Goal: Task Accomplishment & Management: Manage account settings

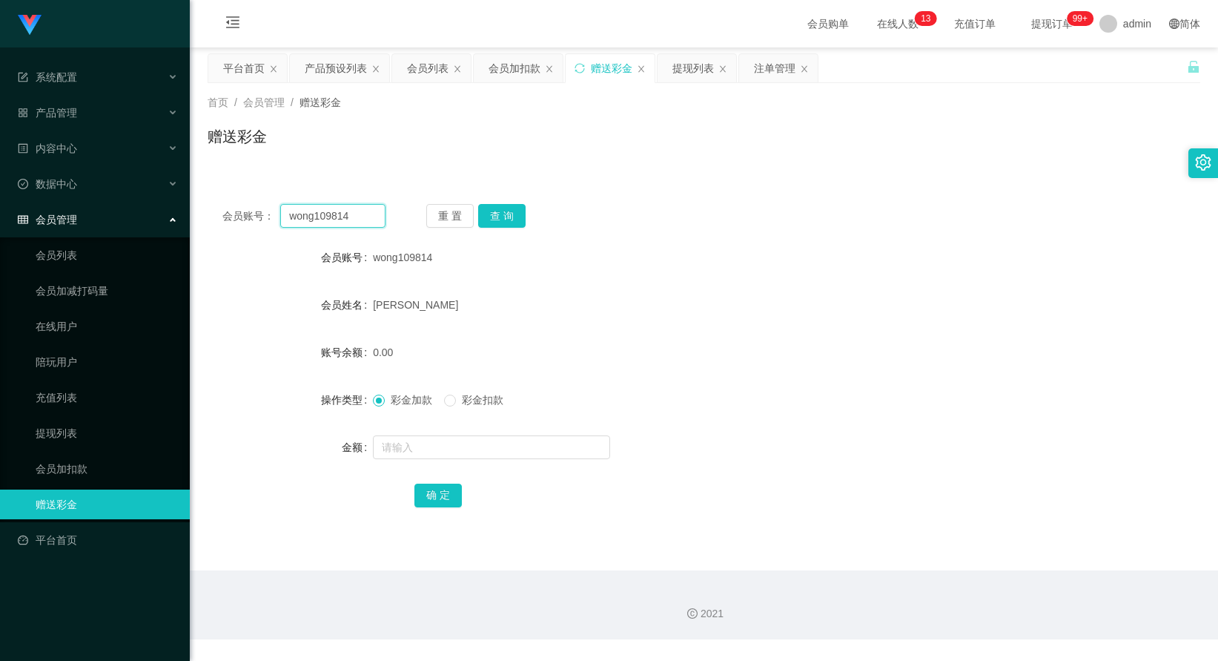
drag, startPoint x: 353, startPoint y: 211, endPoint x: 262, endPoint y: 214, distance: 91.2
click at [244, 213] on div "会员账号： wong109814" at bounding box center [303, 216] width 163 height 24
paste input "81300899"
click at [485, 216] on button "查 询" at bounding box center [501, 216] width 47 height 24
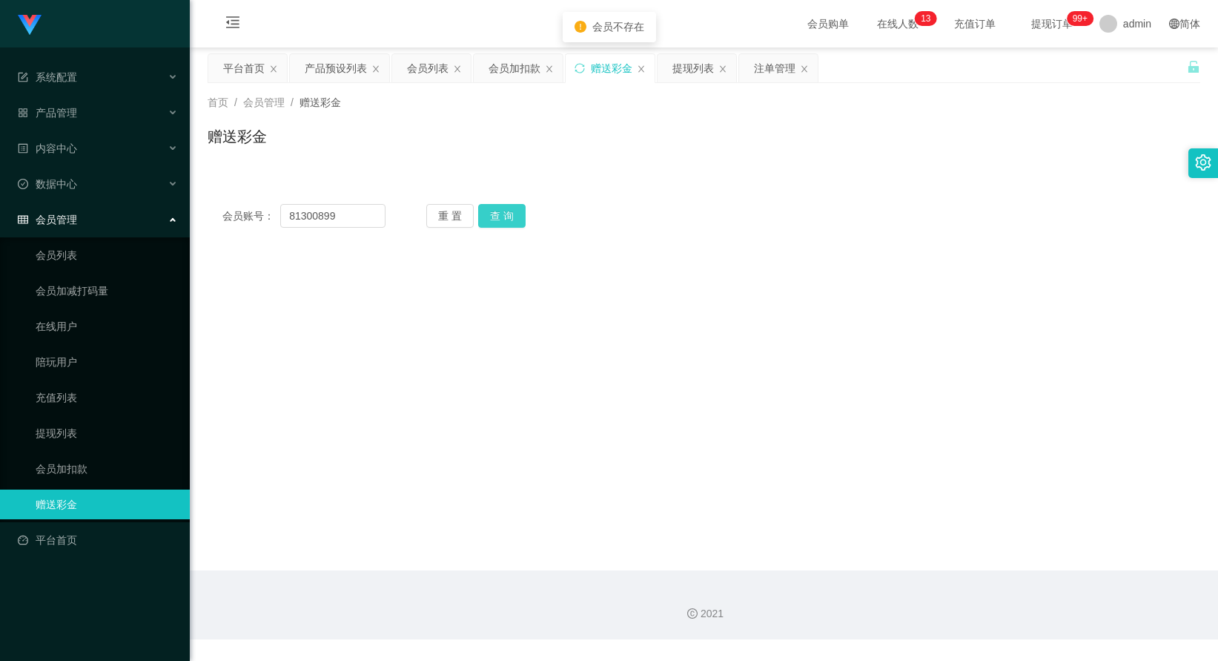
click at [492, 216] on button "查 询" at bounding box center [501, 216] width 47 height 24
drag, startPoint x: 344, startPoint y: 215, endPoint x: 205, endPoint y: 209, distance: 139.5
click at [205, 209] on main "关闭左侧 关闭右侧 关闭其它 刷新页面 平台首页 产品预设列表 会员列表 会员加扣款 赠送彩金 提现列表 注单管理 首页 / 会员管理 / 赠送彩金 / 赠送…" at bounding box center [704, 308] width 1028 height 523
paste input "[PERSON_NAME]"
click at [508, 223] on button "查 询" at bounding box center [501, 216] width 47 height 24
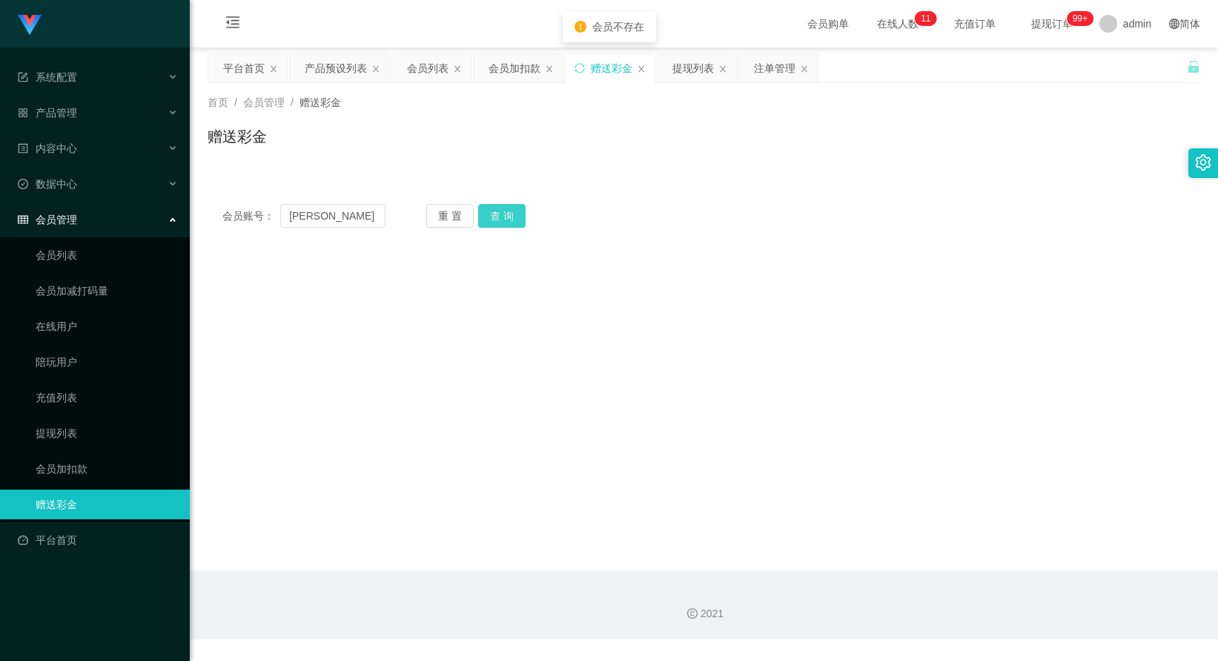
click at [508, 223] on button "查 询" at bounding box center [501, 216] width 47 height 24
drag, startPoint x: 337, startPoint y: 218, endPoint x: 225, endPoint y: 219, distance: 112.0
click at [216, 216] on div "会员账号： [PERSON_NAME] 重 置 查 询" at bounding box center [704, 216] width 993 height 24
paste input "wongt1000"
click at [497, 214] on button "查 询" at bounding box center [501, 216] width 47 height 24
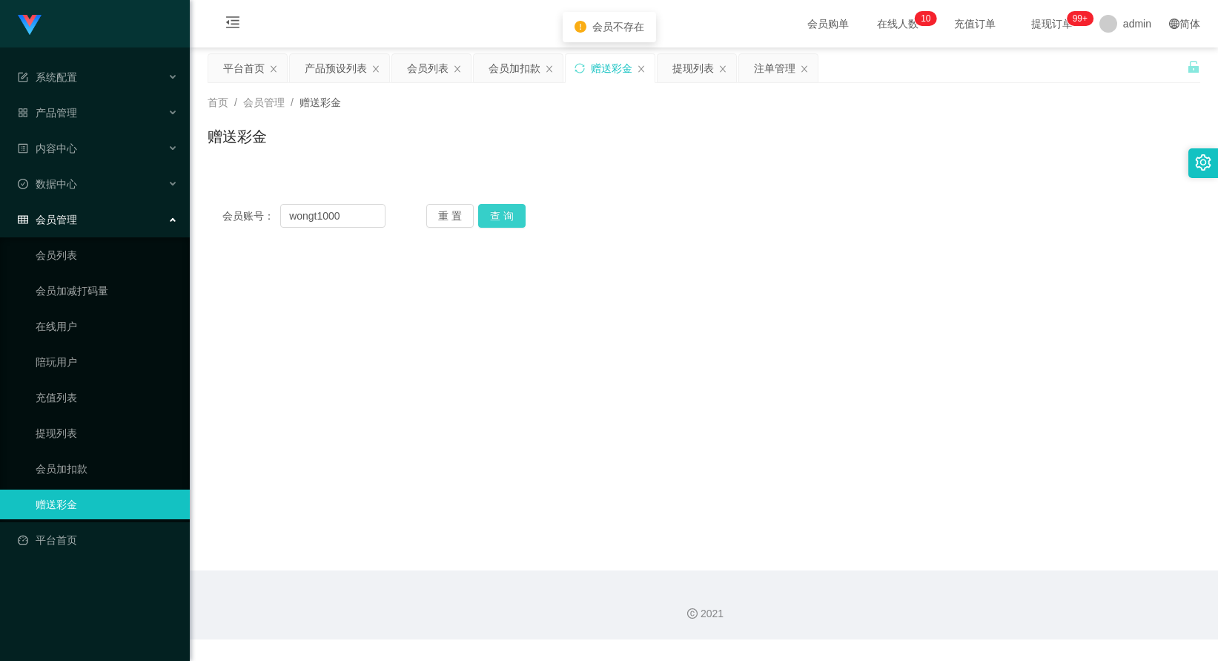
click at [497, 214] on button "查 询" at bounding box center [501, 216] width 47 height 24
click at [497, 214] on div "重 置 查 询" at bounding box center [507, 216] width 163 height 24
click at [317, 218] on input "wongt1000" at bounding box center [332, 216] width 105 height 24
type input "wong1000"
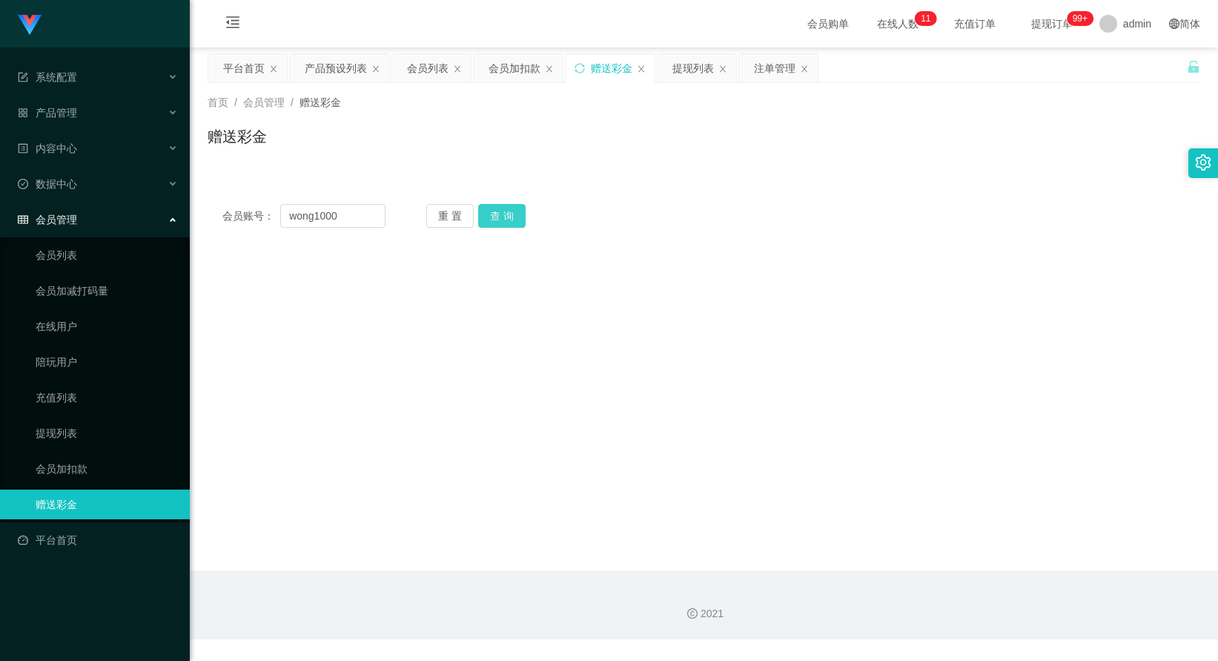
click at [506, 218] on button "查 询" at bounding box center [501, 216] width 47 height 24
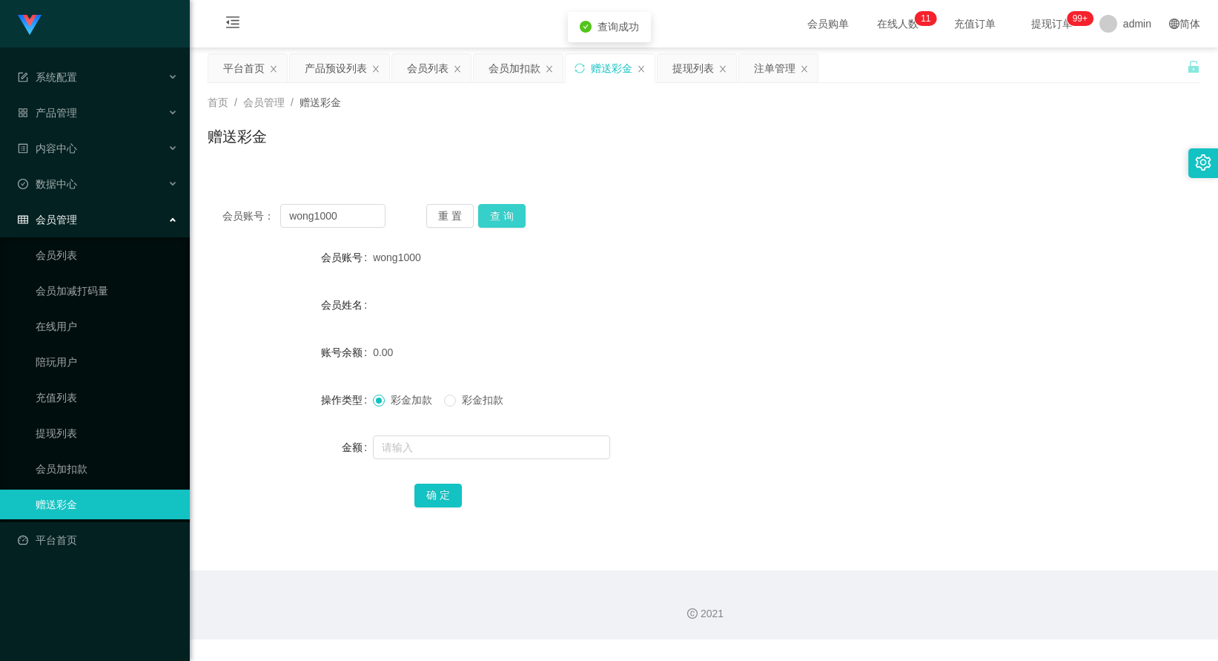
click at [506, 218] on button "查 询" at bounding box center [501, 216] width 47 height 24
drag, startPoint x: 336, startPoint y: 216, endPoint x: 249, endPoint y: 212, distance: 86.9
click at [249, 212] on div "会员账号： wong1000" at bounding box center [303, 216] width 163 height 24
click at [780, 165] on div "首页 / 会员管理 / 赠送彩金 / 赠送彩金" at bounding box center [704, 127] width 1028 height 88
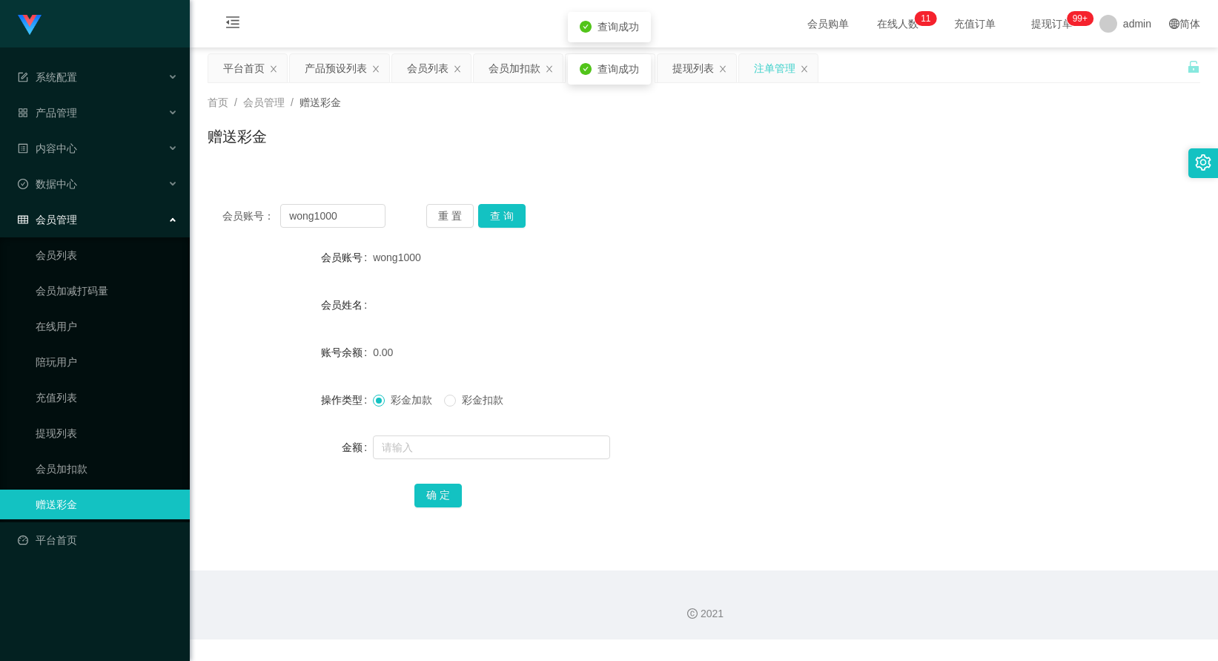
click at [768, 74] on div "注单管理" at bounding box center [775, 68] width 42 height 28
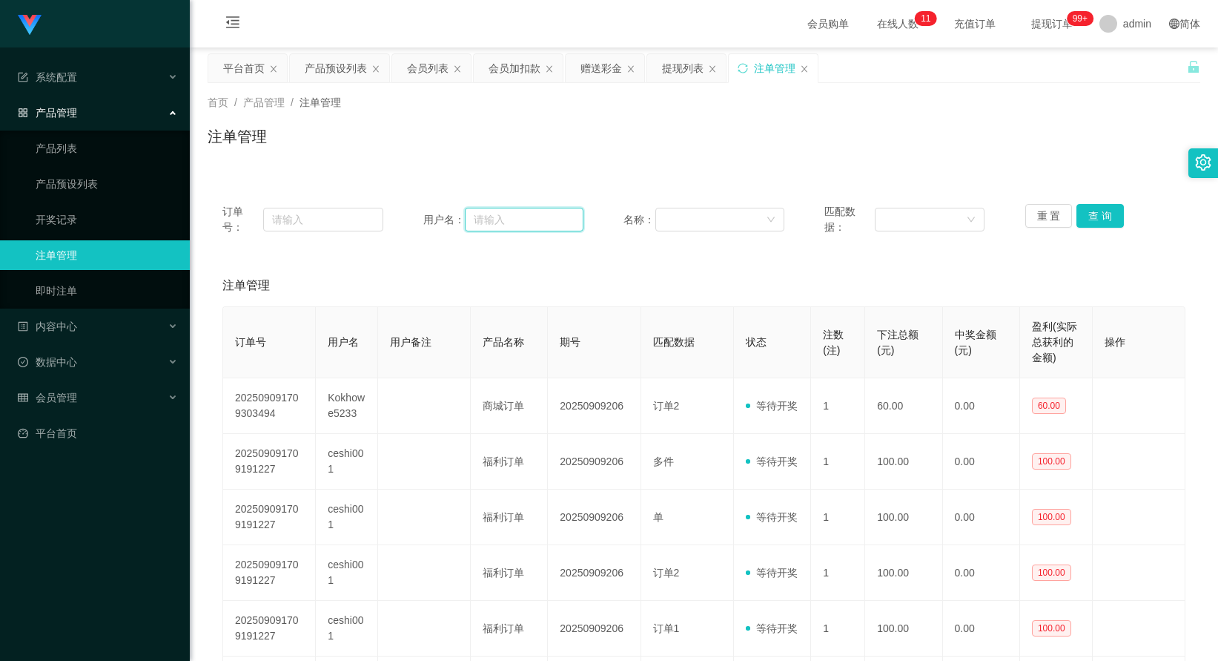
click at [517, 217] on input "text" at bounding box center [524, 220] width 119 height 24
paste input "wong1000"
type input "wong1000"
click at [1099, 220] on button "查 询" at bounding box center [1099, 216] width 47 height 24
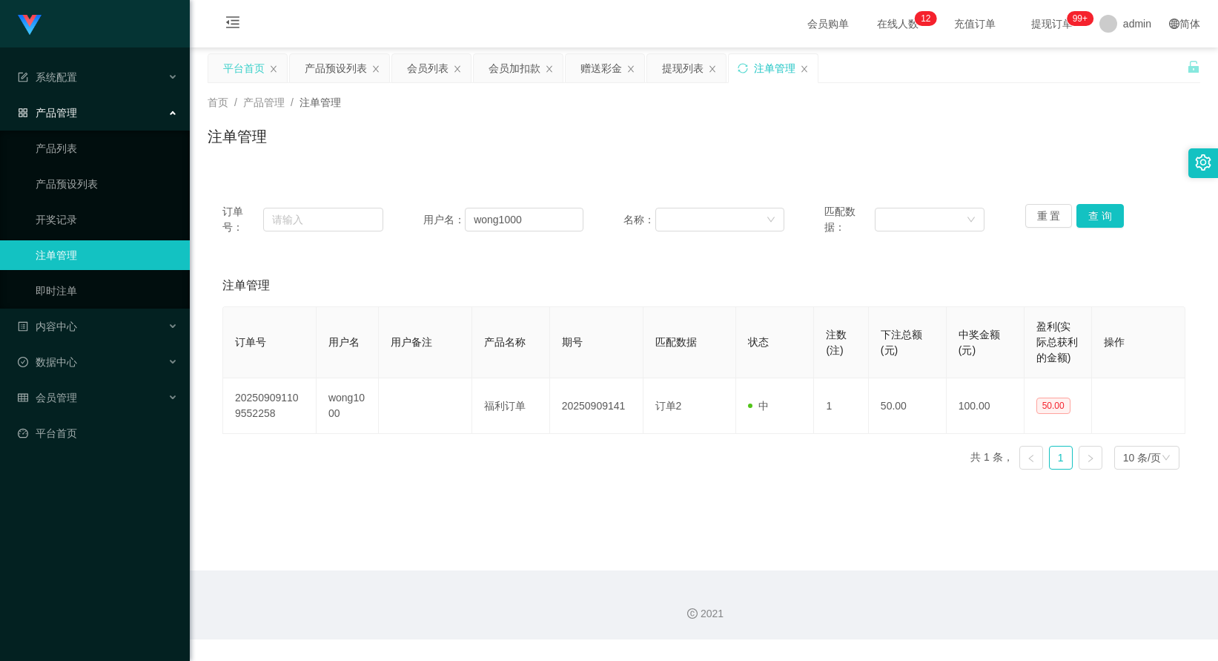
click at [247, 74] on div "平台首页" at bounding box center [244, 68] width 42 height 28
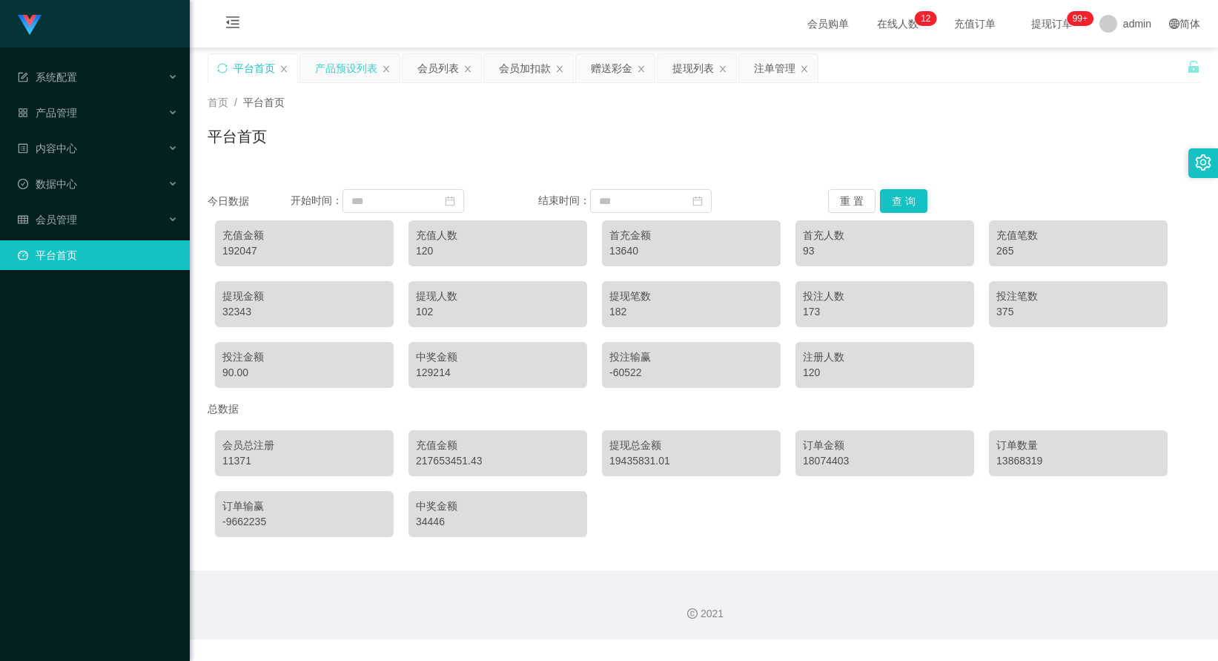
click at [333, 65] on div "产品预设列表" at bounding box center [346, 68] width 62 height 28
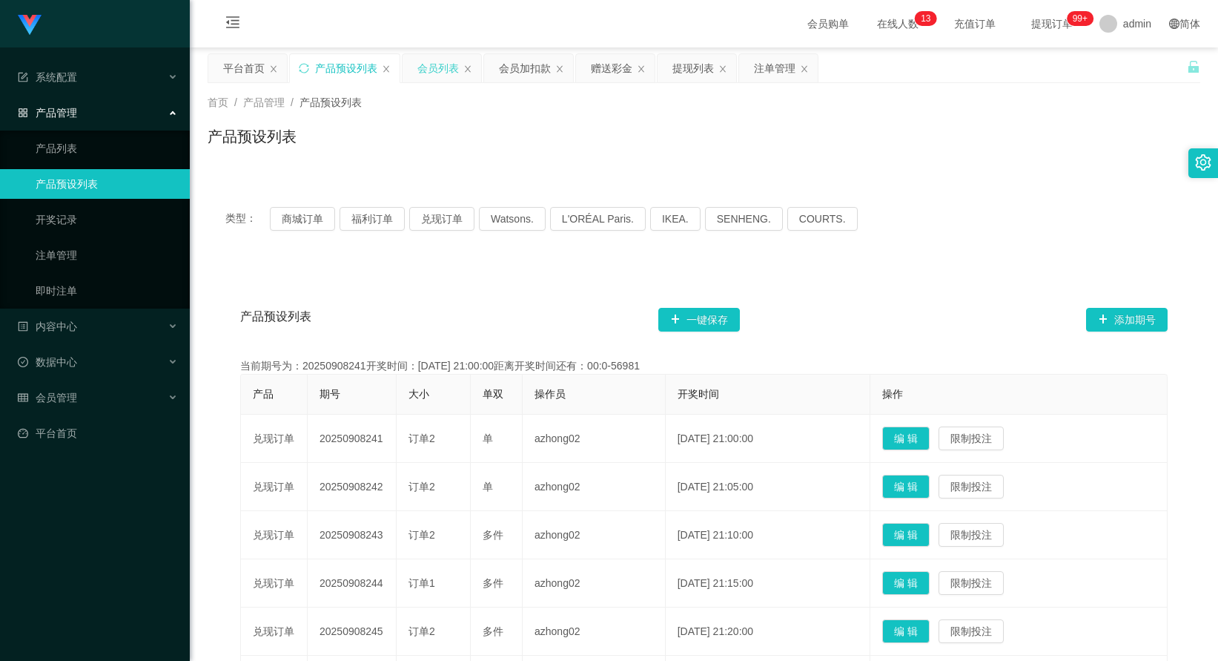
click at [431, 78] on div "会员列表" at bounding box center [438, 68] width 42 height 28
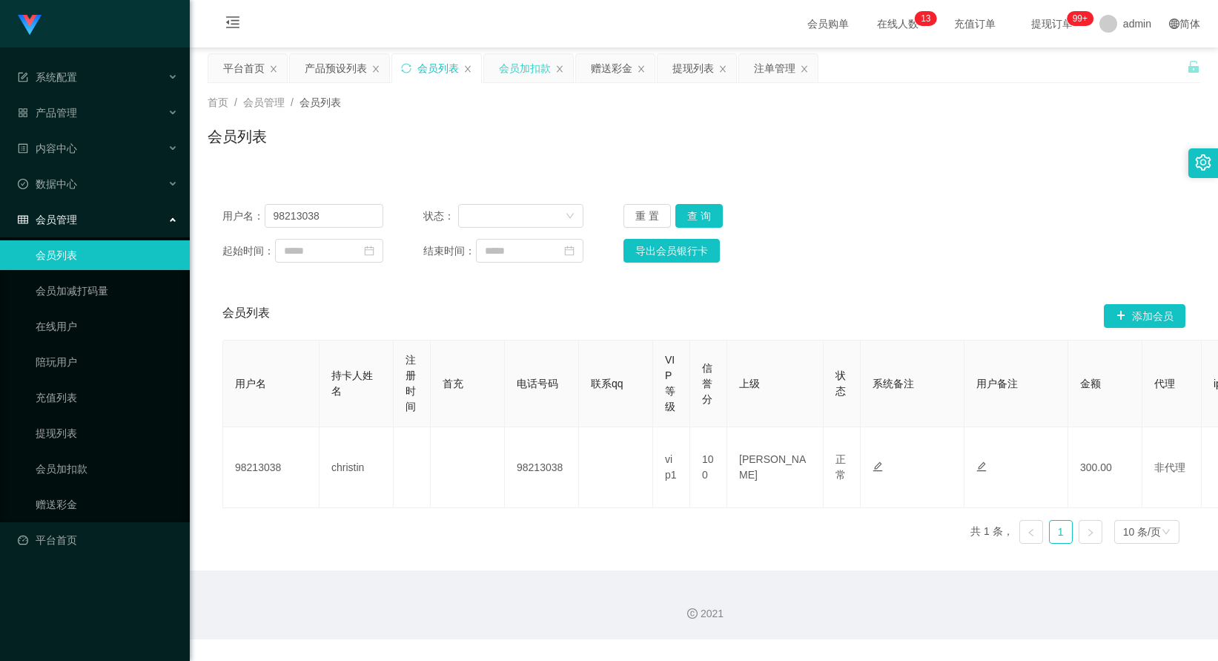
click at [527, 74] on div "会员加扣款" at bounding box center [525, 68] width 52 height 28
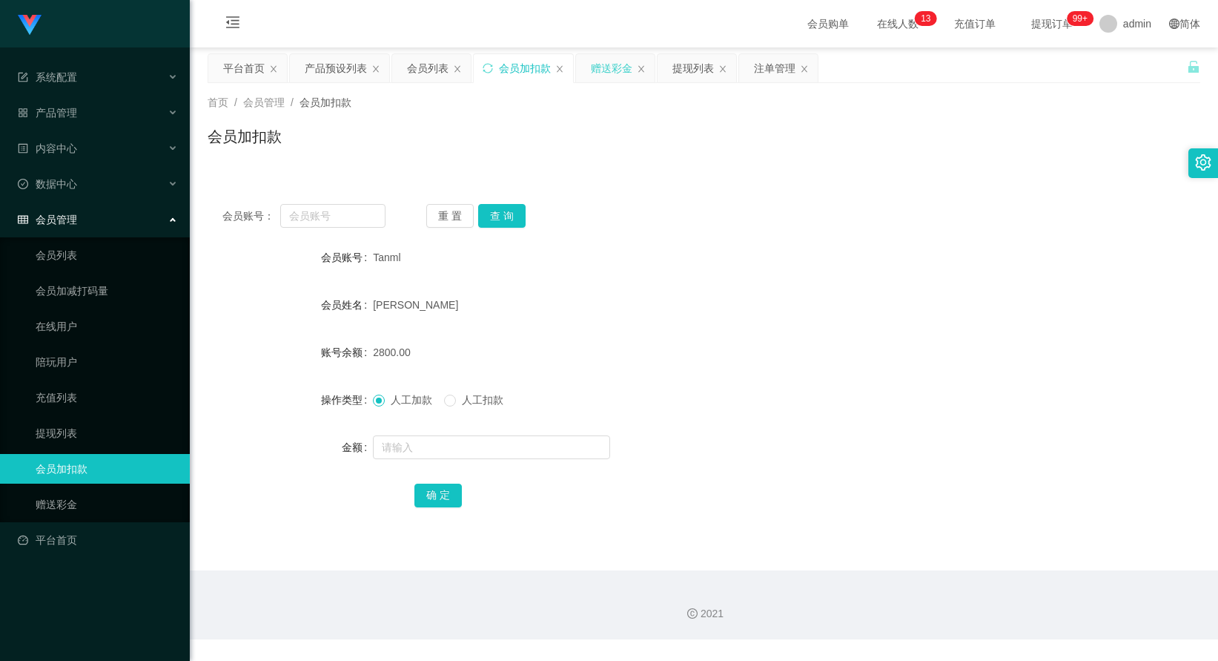
click at [619, 74] on div "赠送彩金" at bounding box center [612, 68] width 42 height 28
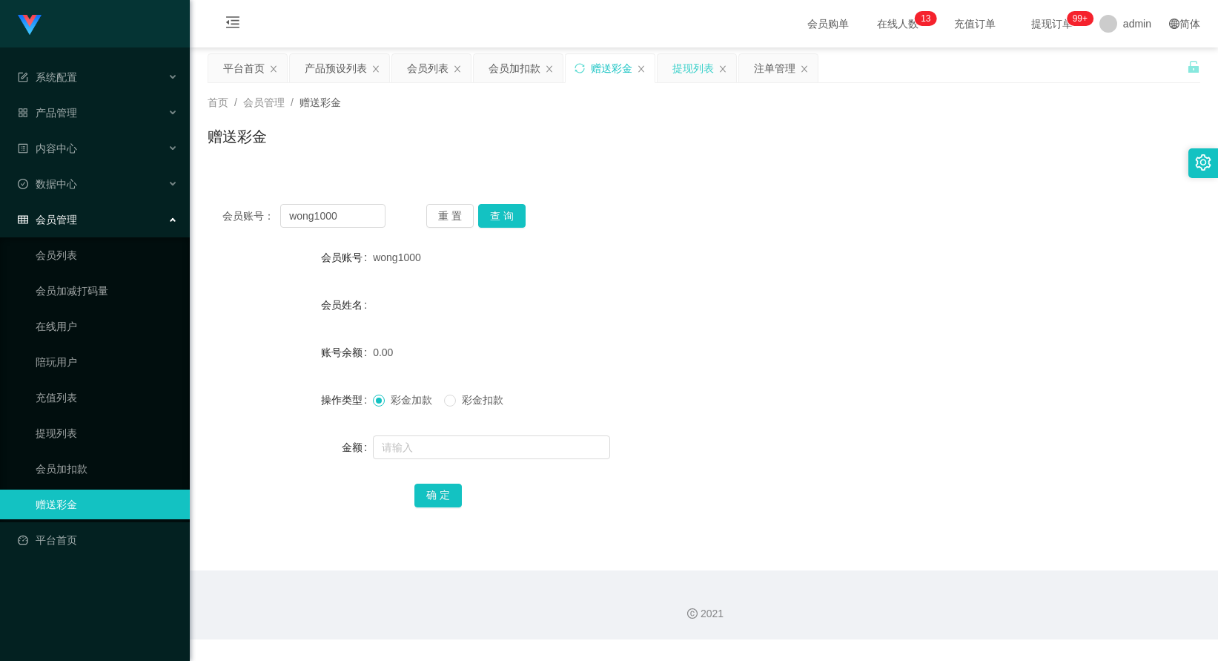
click at [684, 74] on div "提现列表" at bounding box center [693, 68] width 42 height 28
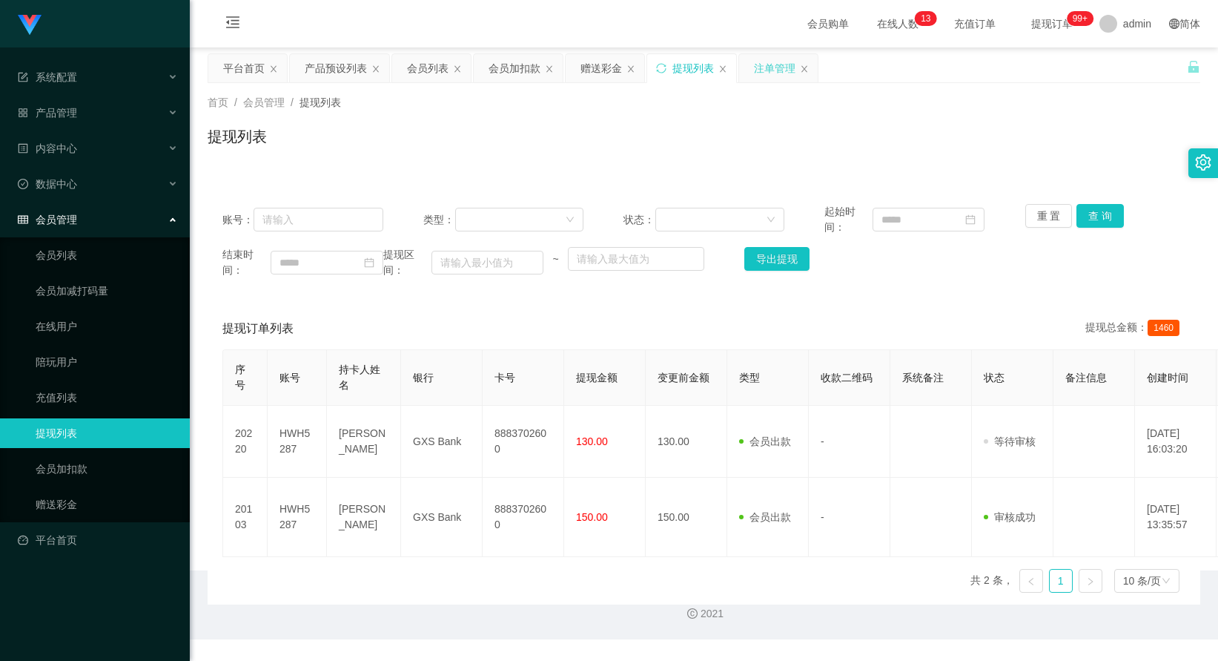
click at [756, 75] on div "注单管理" at bounding box center [775, 68] width 42 height 28
